Goal: Task Accomplishment & Management: Complete application form

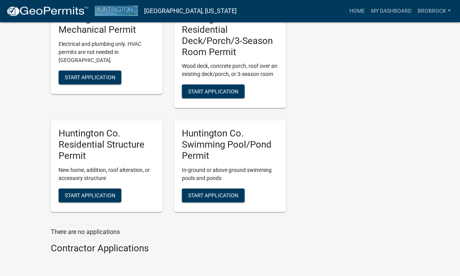
scroll to position [367, 0]
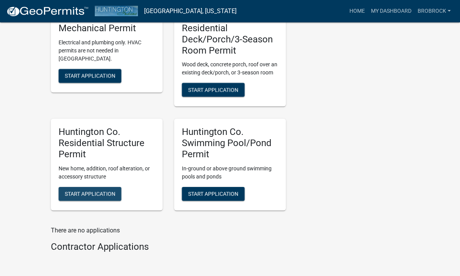
click at [72, 190] on span "Start Application" at bounding box center [90, 193] width 51 height 6
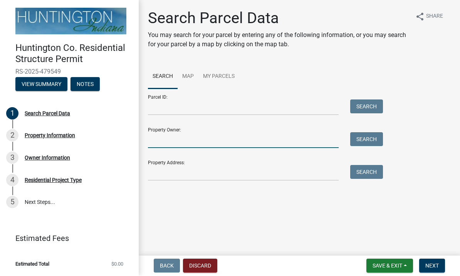
click at [295, 137] on input "Property Owner:" at bounding box center [243, 141] width 191 height 16
click at [236, 138] on input "Property Owner:" at bounding box center [243, 141] width 191 height 16
click at [247, 133] on input "Property Owner:" at bounding box center [243, 141] width 191 height 16
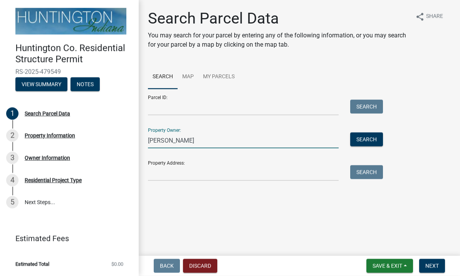
type input "[PERSON_NAME]"
click at [274, 173] on input "Property Address:" at bounding box center [243, 173] width 191 height 16
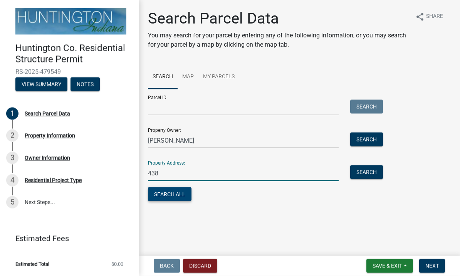
click at [178, 190] on button "Search All" at bounding box center [170, 194] width 44 height 14
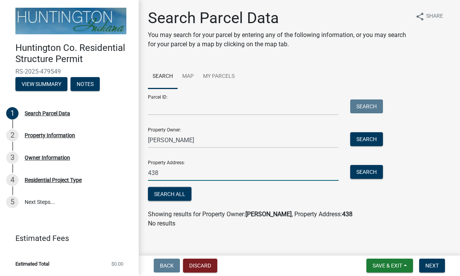
click at [248, 177] on input "438" at bounding box center [243, 173] width 191 height 16
click at [179, 196] on button "Search All" at bounding box center [170, 194] width 44 height 14
click at [233, 178] on input "438 [PERSON_NAME]" at bounding box center [243, 173] width 191 height 16
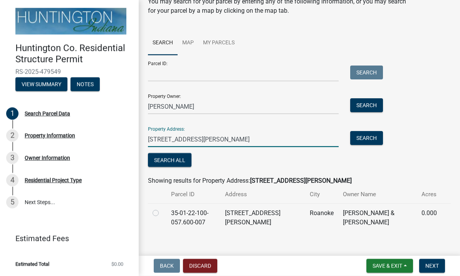
scroll to position [33, 0]
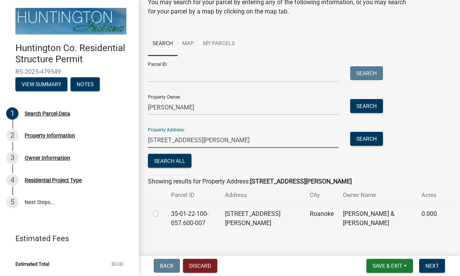
type input "[STREET_ADDRESS][PERSON_NAME]"
click at [162, 209] on label at bounding box center [162, 209] width 0 height 0
click at [162, 214] on input "radio" at bounding box center [164, 211] width 5 height 5
radio input "true"
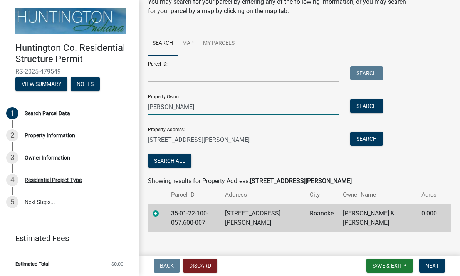
click at [160, 109] on input "[PERSON_NAME]" at bounding box center [243, 107] width 191 height 16
type input "[PERSON_NAME]"
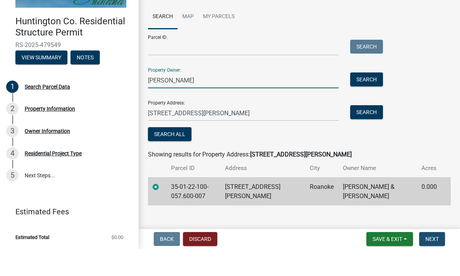
scroll to position [0, 0]
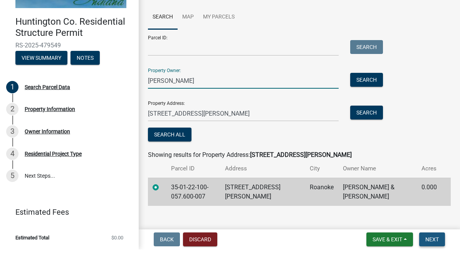
click at [435, 263] on span "Next" at bounding box center [432, 266] width 13 height 6
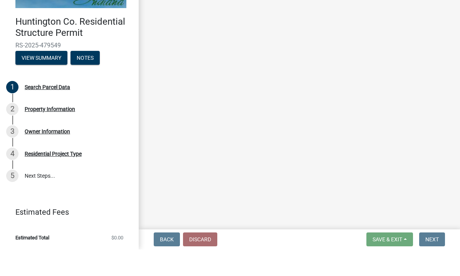
scroll to position [0, 0]
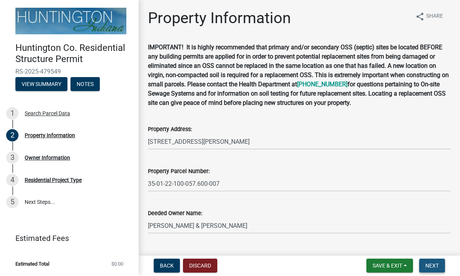
click at [441, 269] on button "Next" at bounding box center [432, 266] width 26 height 14
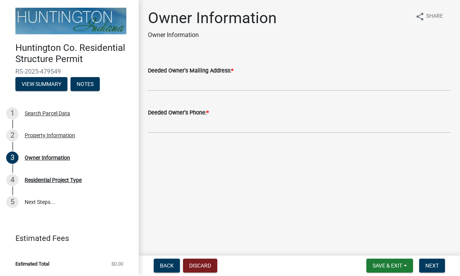
click at [347, 73] on div "Deeded Owner's Mailing Address: *" at bounding box center [299, 70] width 303 height 9
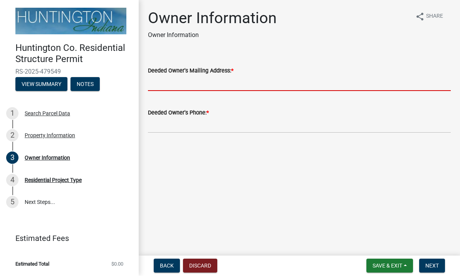
click at [292, 87] on input "Deeded Owner's Mailing Address: *" at bounding box center [299, 84] width 303 height 16
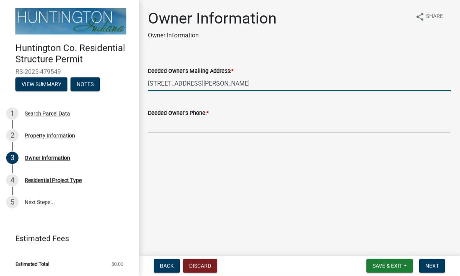
type input "[STREET_ADDRESS][PERSON_NAME]"
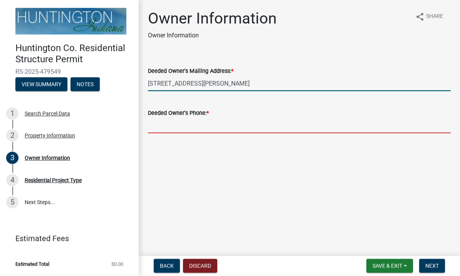
click at [246, 125] on input "Deeded Owner's Phone: *" at bounding box center [299, 126] width 303 height 16
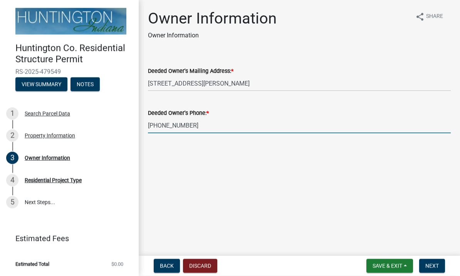
type input "[PHONE_NUMBER]"
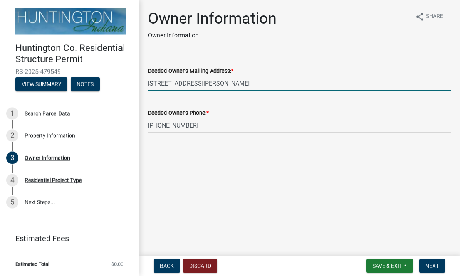
click at [311, 85] on input "[STREET_ADDRESS][PERSON_NAME]" at bounding box center [299, 84] width 303 height 16
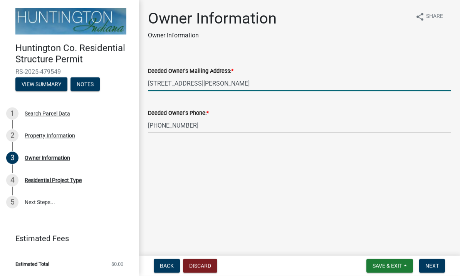
type input "[STREET_ADDRESS][PERSON_NAME]"
click at [439, 267] on span "Next" at bounding box center [432, 266] width 13 height 6
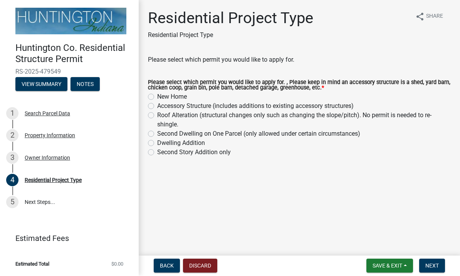
click at [157, 108] on label "Accessory Structure (includes additions to existing accessory structures)" at bounding box center [255, 106] width 197 height 9
click at [157, 107] on input "Accessory Structure (includes additions to existing accessory structures)" at bounding box center [159, 104] width 5 height 5
radio input "true"
click at [440, 268] on button "Next" at bounding box center [432, 266] width 26 height 14
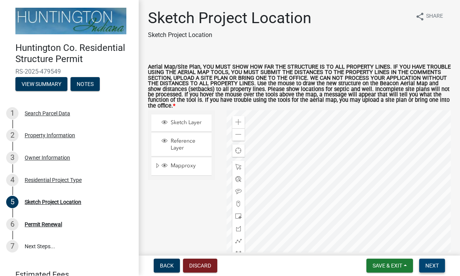
click at [431, 267] on span "Next" at bounding box center [432, 266] width 13 height 6
click at [434, 267] on span "Next" at bounding box center [432, 266] width 13 height 6
click at [200, 120] on span "Sketch Layer" at bounding box center [189, 123] width 40 height 7
click at [199, 120] on span "Sketch Layer" at bounding box center [189, 123] width 40 height 7
click at [186, 167] on span "Mapproxy" at bounding box center [189, 166] width 40 height 7
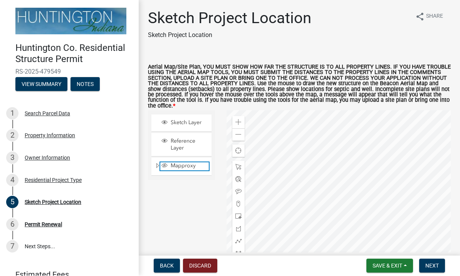
click at [188, 167] on span "Mapproxy" at bounding box center [189, 166] width 40 height 7
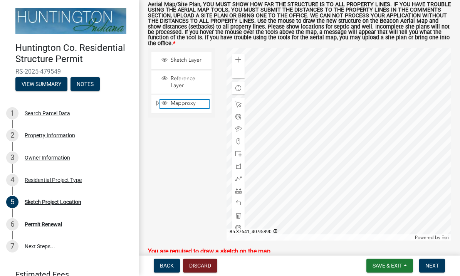
scroll to position [62, 0]
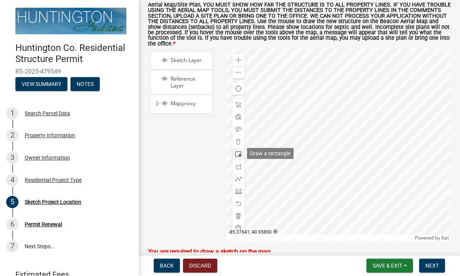
click at [243, 150] on div at bounding box center [238, 154] width 12 height 12
click at [242, 154] on div at bounding box center [238, 154] width 12 height 12
click at [242, 153] on div at bounding box center [238, 154] width 12 height 12
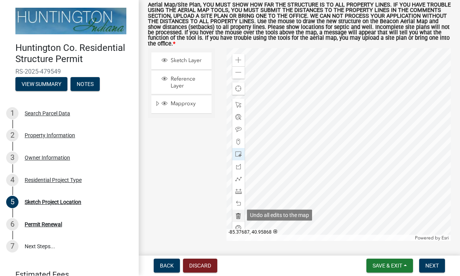
click at [239, 217] on span at bounding box center [239, 216] width 6 height 6
click at [240, 204] on span at bounding box center [239, 204] width 6 height 6
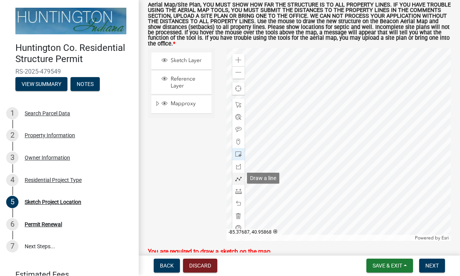
click at [241, 178] on span at bounding box center [239, 179] width 6 height 6
click at [436, 268] on span "Next" at bounding box center [432, 266] width 13 height 6
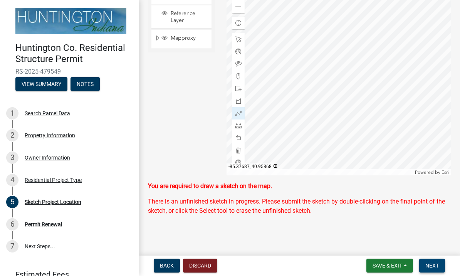
scroll to position [127, 0]
click at [237, 128] on span at bounding box center [239, 127] width 6 height 6
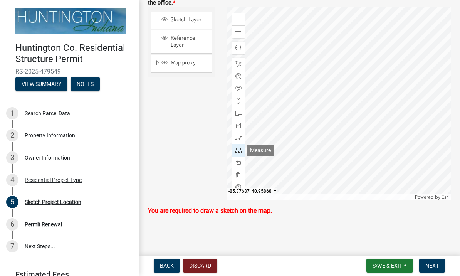
scroll to position [102, 0]
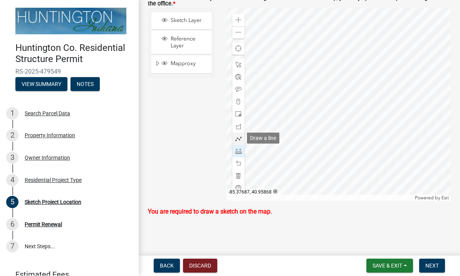
click at [237, 141] on span at bounding box center [239, 139] width 6 height 6
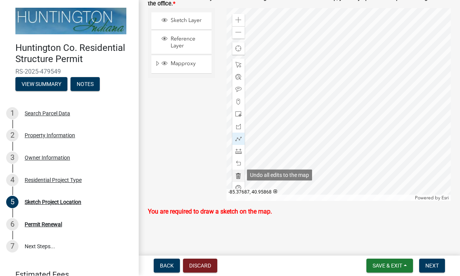
click at [237, 177] on span at bounding box center [239, 176] width 6 height 6
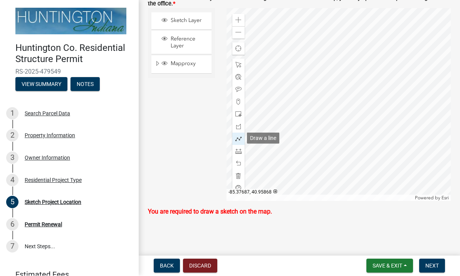
click at [239, 139] on span at bounding box center [239, 139] width 6 height 6
click at [241, 173] on span at bounding box center [239, 176] width 6 height 6
click at [241, 141] on span at bounding box center [239, 139] width 6 height 6
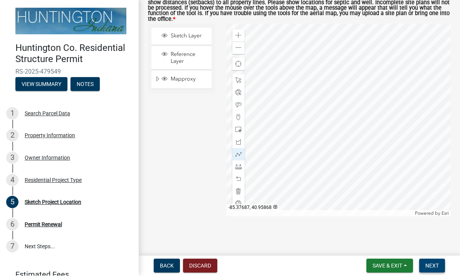
click at [435, 265] on span "Next" at bounding box center [432, 266] width 13 height 6
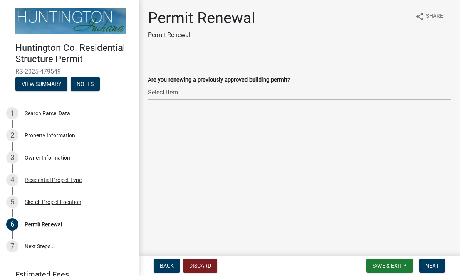
click at [281, 88] on select "Select Item... Yes No" at bounding box center [299, 93] width 303 height 16
select select "7022fa2c-6c9f-4a5e-8d19-47b221a2a07d"
click at [438, 268] on span "Next" at bounding box center [432, 266] width 13 height 6
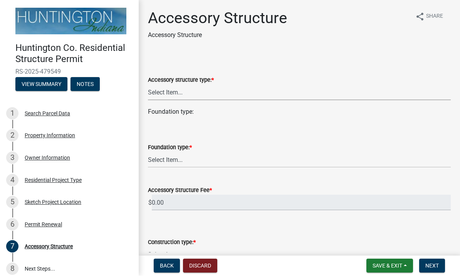
click at [324, 95] on select "Select Item... Detached Garage Pole Barn/[GEOGRAPHIC_DATA]/Yard Barn Carport Ga…" at bounding box center [299, 93] width 303 height 16
select select "3652cabe-72e3-4c90-aa36-dd6c553eaee4"
click at [286, 113] on div "Foundation type:" at bounding box center [299, 112] width 303 height 9
click at [242, 164] on select "Select Item... Footings (minimum 36" frost depth) Post-holes (42" depth with 6"…" at bounding box center [299, 160] width 303 height 16
select select "fcf8c446-465d-4fb9-a5c4-32d7236444b9"
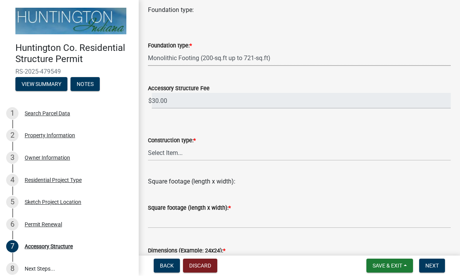
scroll to position [105, 0]
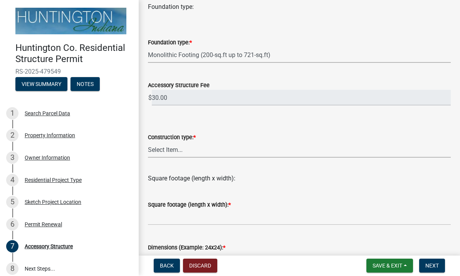
click at [278, 150] on select "Select Item... Wood frame Steel Masonry Pole" at bounding box center [299, 150] width 303 height 16
select select "b13dc926-991e-4e5f-bffc-d00822840ec1"
click at [263, 218] on input "text" at bounding box center [299, 218] width 303 height 16
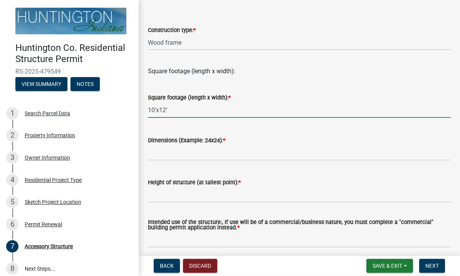
scroll to position [213, 0]
click at [187, 150] on input "Dimensions (Example: 24x24): *" at bounding box center [299, 153] width 303 height 16
type input "1012"
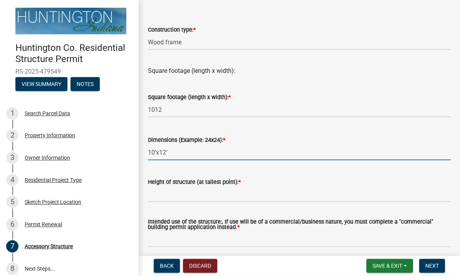
type input "10’x12’"
click at [221, 111] on input "1012" at bounding box center [299, 110] width 303 height 16
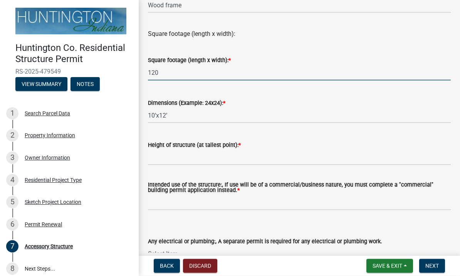
scroll to position [250, 0]
type input "120"
click at [264, 160] on input "Height of structure (at tallest point): *" at bounding box center [299, 157] width 303 height 16
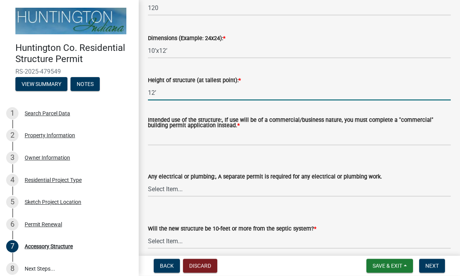
scroll to position [315, 0]
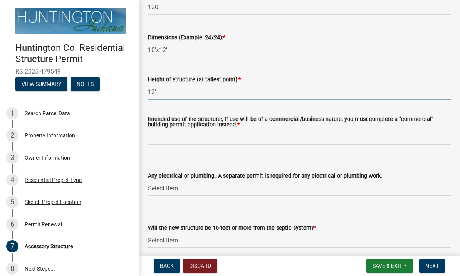
type input "12’"
click at [306, 137] on input "Intended use of the structure:, If use will be of a commercial/business nature,…" at bounding box center [299, 137] width 303 height 16
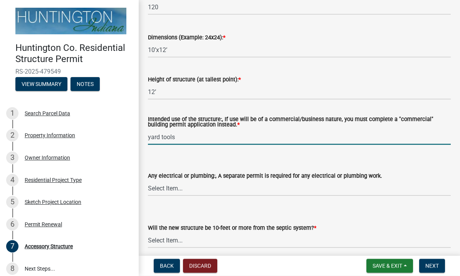
type input "yard tools"
click at [255, 193] on select "Select Item... electrical plumbing both neither" at bounding box center [299, 188] width 303 height 16
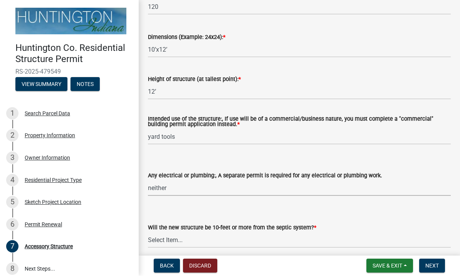
select select "e88b1875-137a-4a9f-a5b6-d9cbc438664c"
click at [317, 166] on form "Any electrical or plumbing:, A separate permit is required for any electrical o…" at bounding box center [299, 179] width 303 height 34
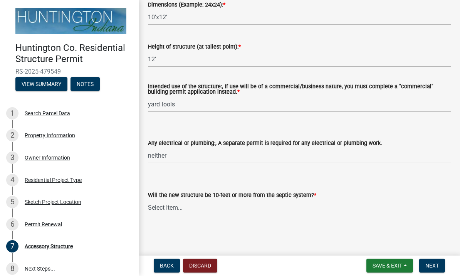
scroll to position [348, 0]
click at [200, 211] on select "Select Item... Yes No (Health Dept. approval needed) NA" at bounding box center [299, 208] width 303 height 16
select select "f0ef1c6f-dac7-4b65-90eb-830d3740e9f4"
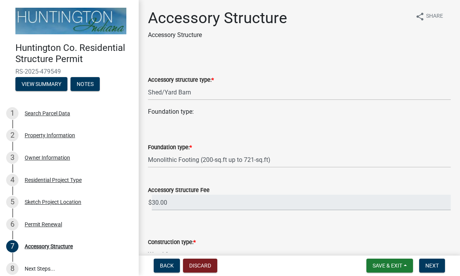
scroll to position [0, 0]
click at [294, 163] on select "Select Item... Footings (minimum 36" frost depth) Post-holes (42" depth with 6"…" at bounding box center [299, 160] width 303 height 16
select select "cd8e73b5-7e5e-4513-aef6-7c4e8a877e5d"
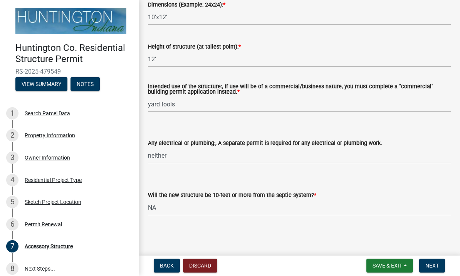
scroll to position [348, 0]
click at [436, 268] on span "Next" at bounding box center [432, 266] width 13 height 6
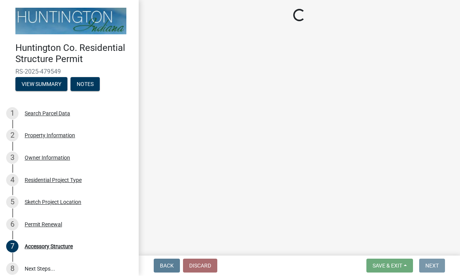
scroll to position [0, 0]
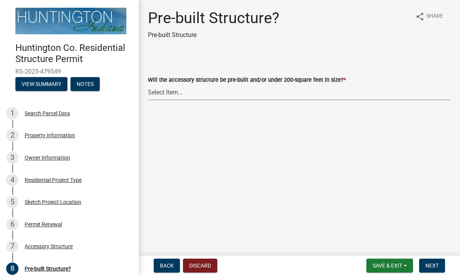
click at [289, 100] on select "Select Item... Yes No" at bounding box center [299, 93] width 303 height 16
select select "99cb1a96-b54e-43ee-8f4b-836b67e66c6b"
click at [437, 269] on span "Next" at bounding box center [432, 266] width 13 height 6
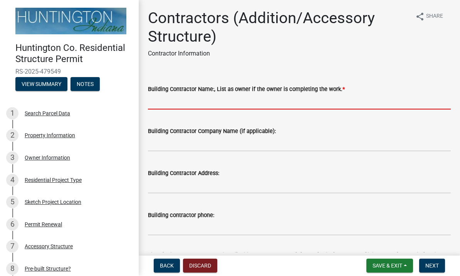
click at [371, 98] on input "Building Contractor Name:, List as owner if the owner is completing the work. *" at bounding box center [299, 102] width 303 height 16
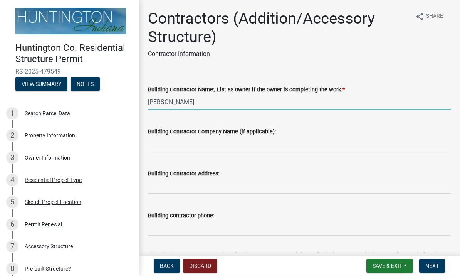
type input "[PERSON_NAME]"
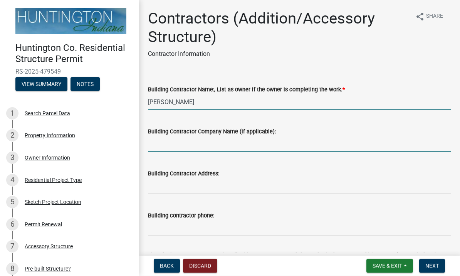
click at [253, 143] on input "Building Contractor Company Name (if applicable):" at bounding box center [299, 144] width 303 height 16
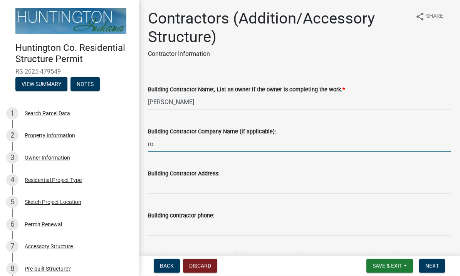
type input "r"
click at [182, 147] on input "[PERSON_NAME] Con struction LLC" at bounding box center [299, 144] width 303 height 16
click at [328, 139] on input "[PERSON_NAME] Construction LLC" at bounding box center [299, 144] width 303 height 16
type input "[PERSON_NAME] Construction LLC"
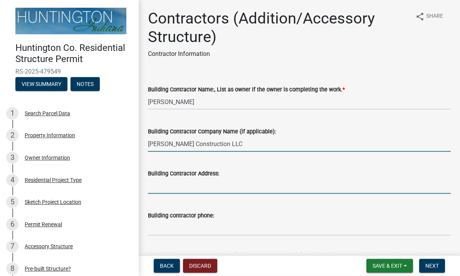
click at [244, 189] on input "Building Contractor Address:" at bounding box center [299, 186] width 303 height 16
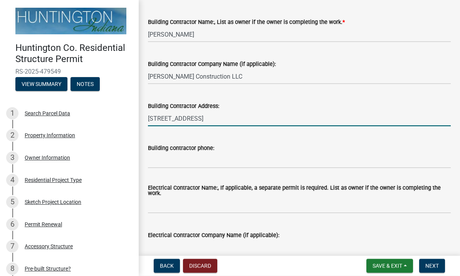
scroll to position [77, 0]
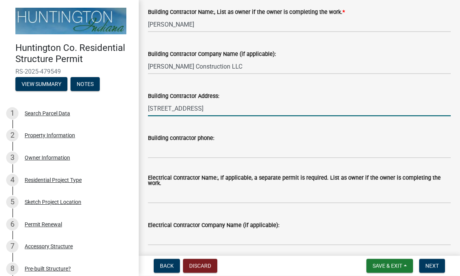
type input "[STREET_ADDRESS]"
click at [296, 154] on input "Building contractor phone:" at bounding box center [299, 151] width 303 height 16
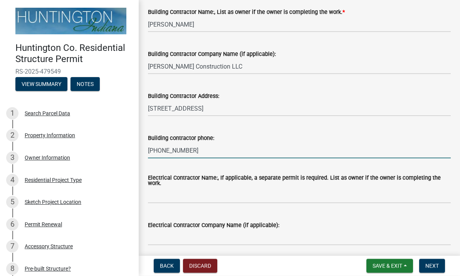
type input "[PHONE_NUMBER]"
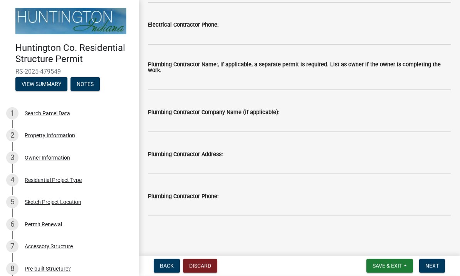
scroll to position [362, 0]
click at [439, 263] on span "Next" at bounding box center [432, 266] width 13 height 6
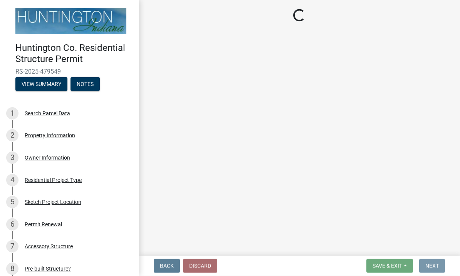
scroll to position [0, 0]
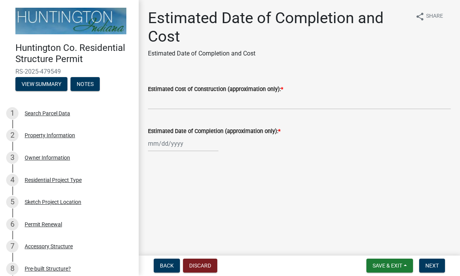
click at [188, 69] on div "Estimated Date of Completion and Cost Estimated Date of Completion and Cost sha…" at bounding box center [299, 87] width 315 height 157
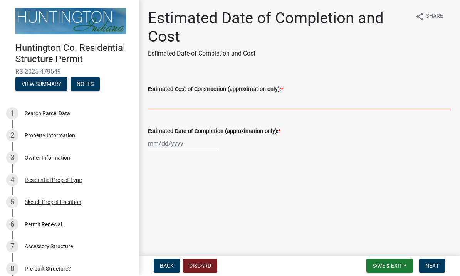
click at [218, 100] on input "Estimated Cost of Construction (approximation only): *" at bounding box center [299, 102] width 303 height 16
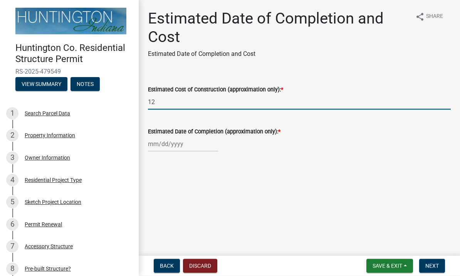
type input "1"
type input "$13,000"
click at [172, 143] on div at bounding box center [183, 144] width 71 height 16
select select "9"
select select "2025"
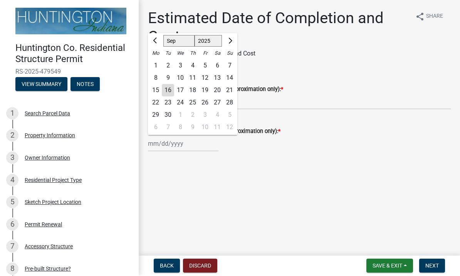
click at [232, 41] on button "Next month" at bounding box center [229, 41] width 9 height 12
select select "10"
click at [206, 111] on div "31" at bounding box center [205, 115] width 12 height 12
type input "[DATE]"
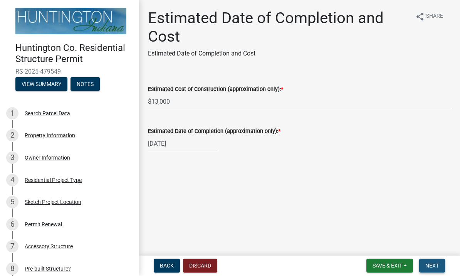
click at [439, 263] on span "Next" at bounding box center [432, 266] width 13 height 6
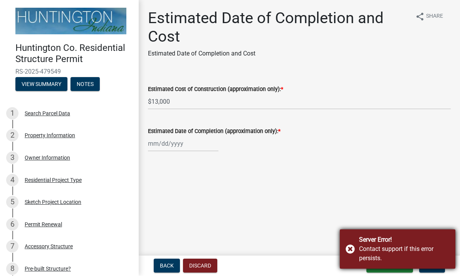
click at [351, 246] on div "Server Error! Contact support if this error persists." at bounding box center [398, 249] width 116 height 39
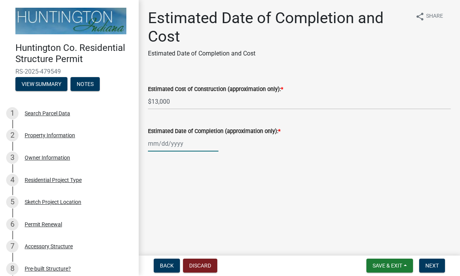
click at [187, 147] on div at bounding box center [183, 144] width 71 height 16
select select "9"
select select "2025"
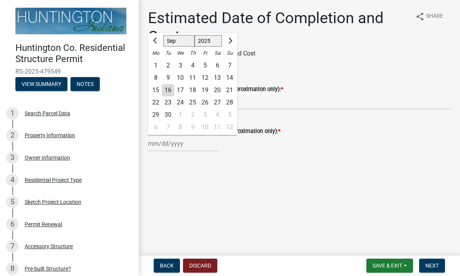
click at [229, 42] on span "Next month" at bounding box center [230, 41] width 6 height 6
select select "10"
click at [206, 113] on div "31" at bounding box center [205, 115] width 12 height 12
type input "[DATE]"
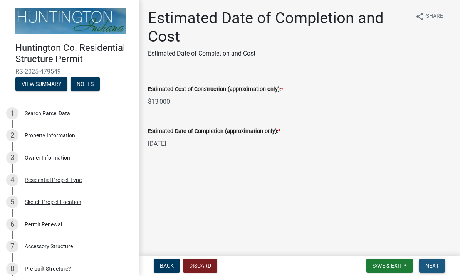
click at [439, 265] on button "Next" at bounding box center [432, 266] width 26 height 14
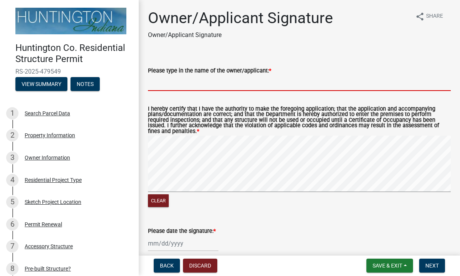
click at [310, 88] on input "Please type in the name of the owner/applicant: *" at bounding box center [299, 84] width 303 height 16
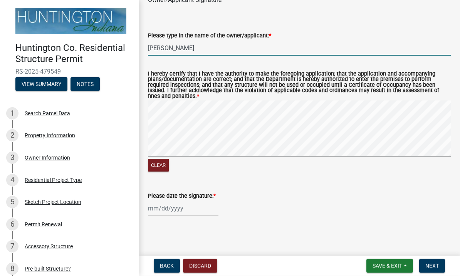
scroll to position [35, 0]
type input "[PERSON_NAME]"
click at [184, 211] on div at bounding box center [183, 208] width 71 height 16
select select "9"
select select "2025"
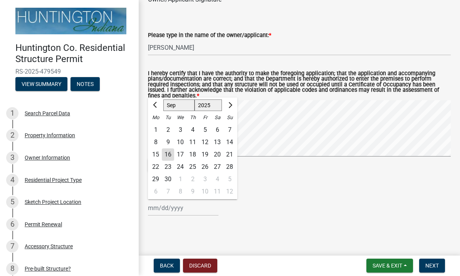
click at [170, 155] on div "16" at bounding box center [168, 155] width 12 height 12
type input "[DATE]"
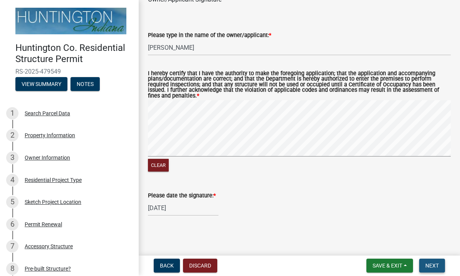
click at [438, 264] on span "Next" at bounding box center [432, 266] width 13 height 6
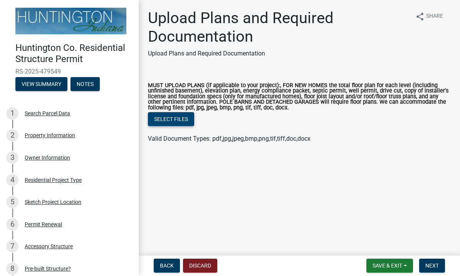
click at [155, 119] on button "Select files" at bounding box center [171, 120] width 46 height 14
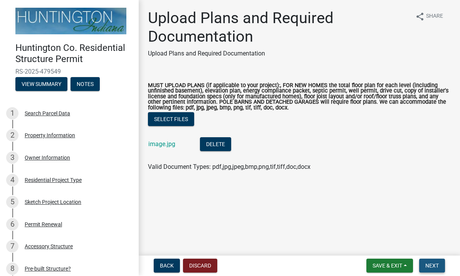
click at [439, 264] on button "Next" at bounding box center [432, 266] width 26 height 14
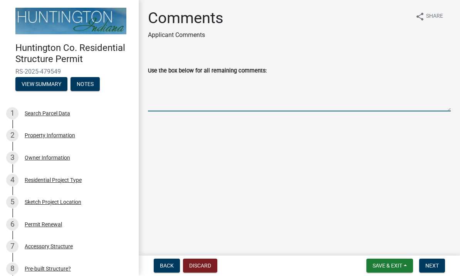
click at [338, 96] on textarea "Use the box below for all remaining comments:" at bounding box center [299, 94] width 303 height 36
click at [192, 103] on textarea "Use the box below for all remaining comments:" at bounding box center [299, 94] width 303 height 36
click at [199, 79] on textarea "The yard shed is built on site on a previous concrete slab." at bounding box center [299, 94] width 303 height 36
click at [333, 81] on textarea "The yard shed will be built on site on a previous concrete slab." at bounding box center [299, 94] width 303 height 36
click at [283, 82] on textarea "The yard shed will be built on site on a previous concrete slab." at bounding box center [299, 94] width 303 height 36
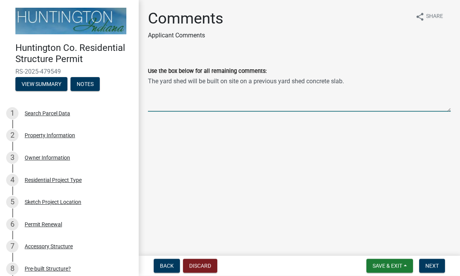
click at [375, 83] on textarea "The yard shed will be built on site on a previous yard shed concrete slab." at bounding box center [299, 94] width 303 height 36
type textarea "The yard shed will be built on site on a previous yard shed concrete slab."
click at [438, 269] on button "Next" at bounding box center [432, 266] width 26 height 14
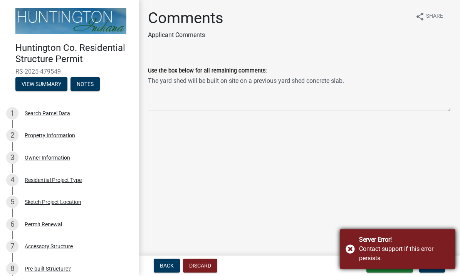
click at [354, 249] on div "Server Error! Contact support if this error persists." at bounding box center [398, 249] width 116 height 39
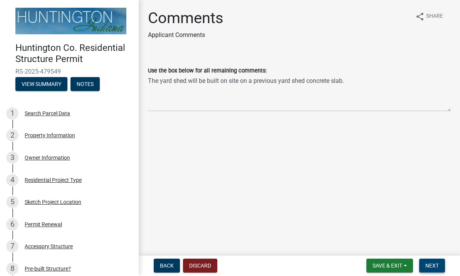
click at [436, 264] on span "Next" at bounding box center [432, 266] width 13 height 6
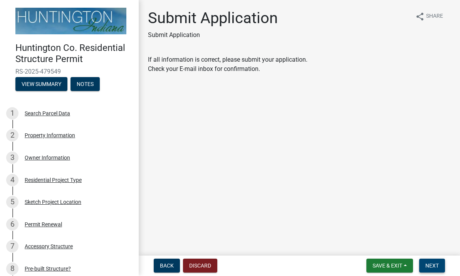
click at [435, 269] on span "Next" at bounding box center [432, 266] width 13 height 6
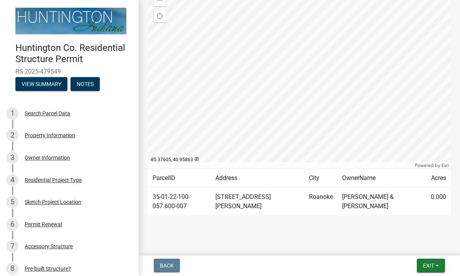
scroll to position [212, 0]
click at [439, 266] on button "Exit" at bounding box center [431, 266] width 28 height 14
click at [423, 247] on button "Save & Exit" at bounding box center [415, 246] width 62 height 19
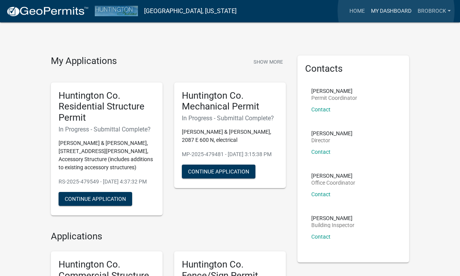
click at [397, 11] on link "My Dashboard" at bounding box center [391, 11] width 47 height 15
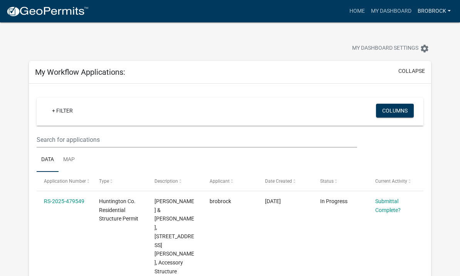
click at [442, 16] on link "brobrock" at bounding box center [434, 11] width 39 height 15
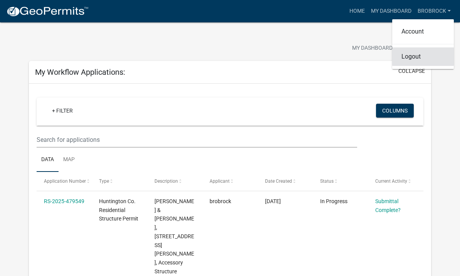
click at [428, 57] on link "Logout" at bounding box center [423, 56] width 62 height 19
